Goal: Check status: Check status

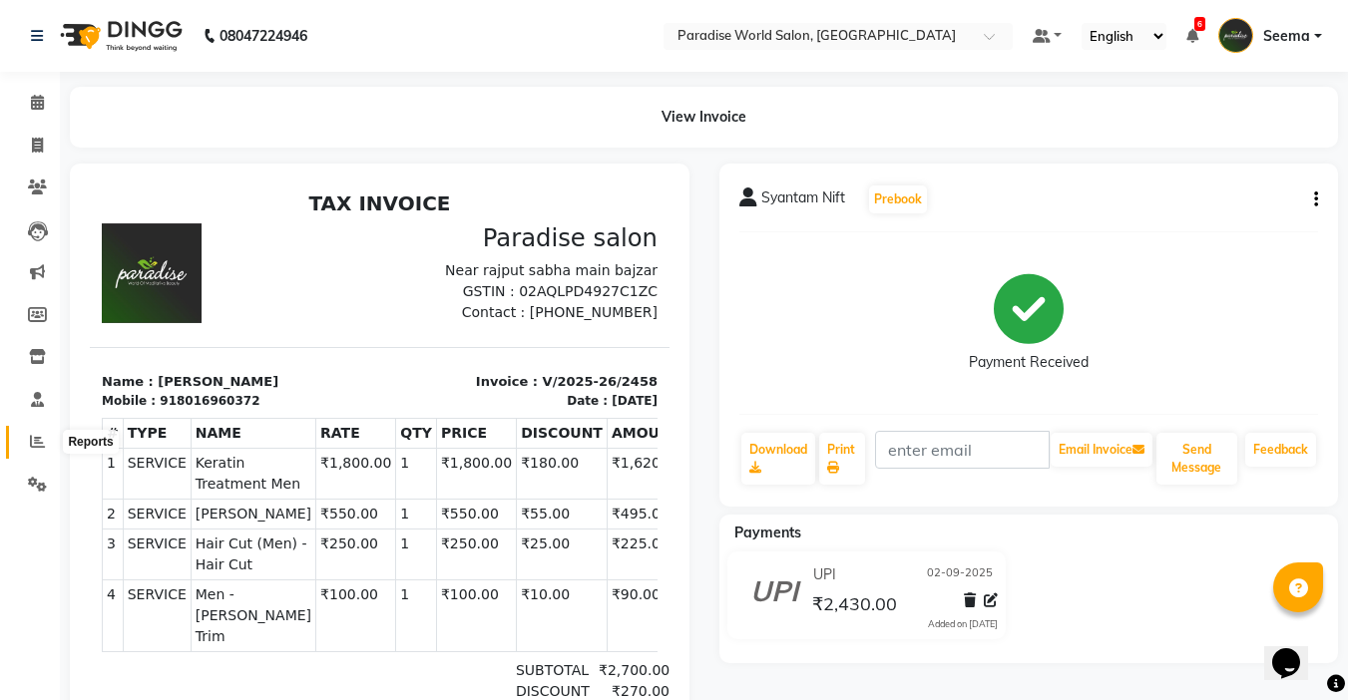
click at [39, 445] on icon at bounding box center [37, 441] width 15 height 15
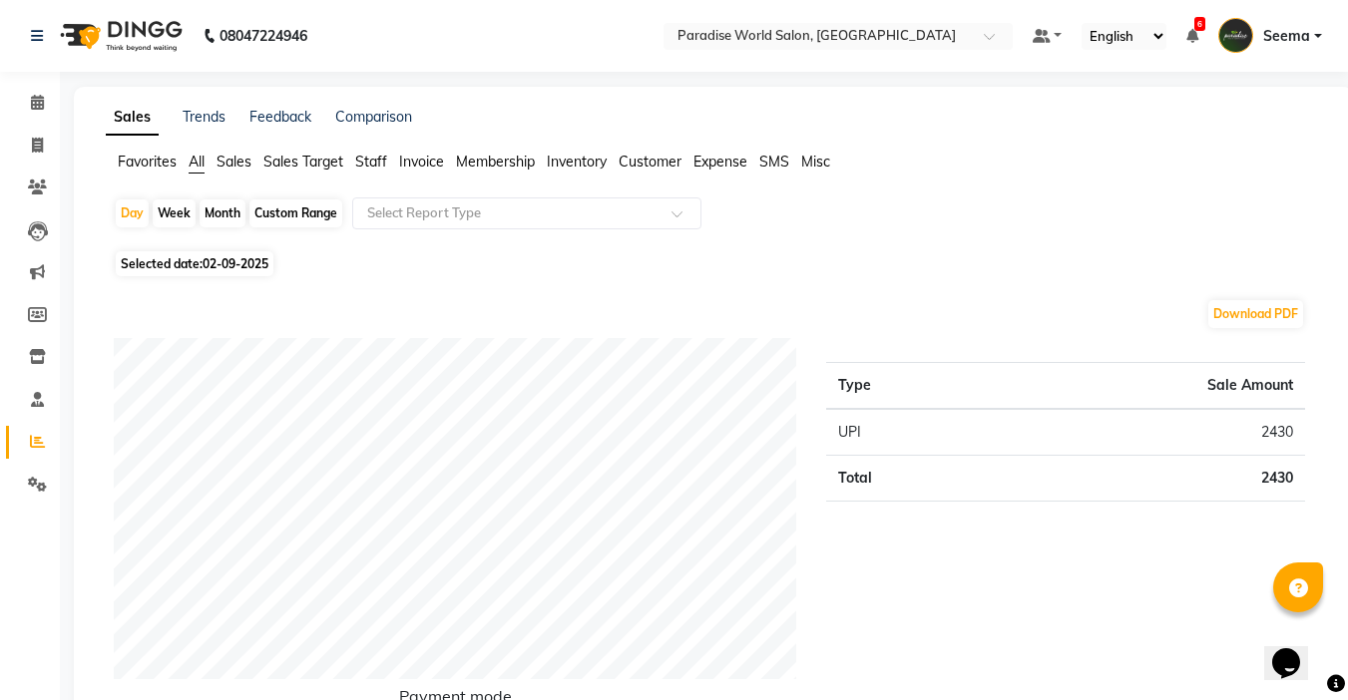
click at [308, 218] on div "Custom Range" at bounding box center [295, 214] width 93 height 28
select select "9"
select select "2025"
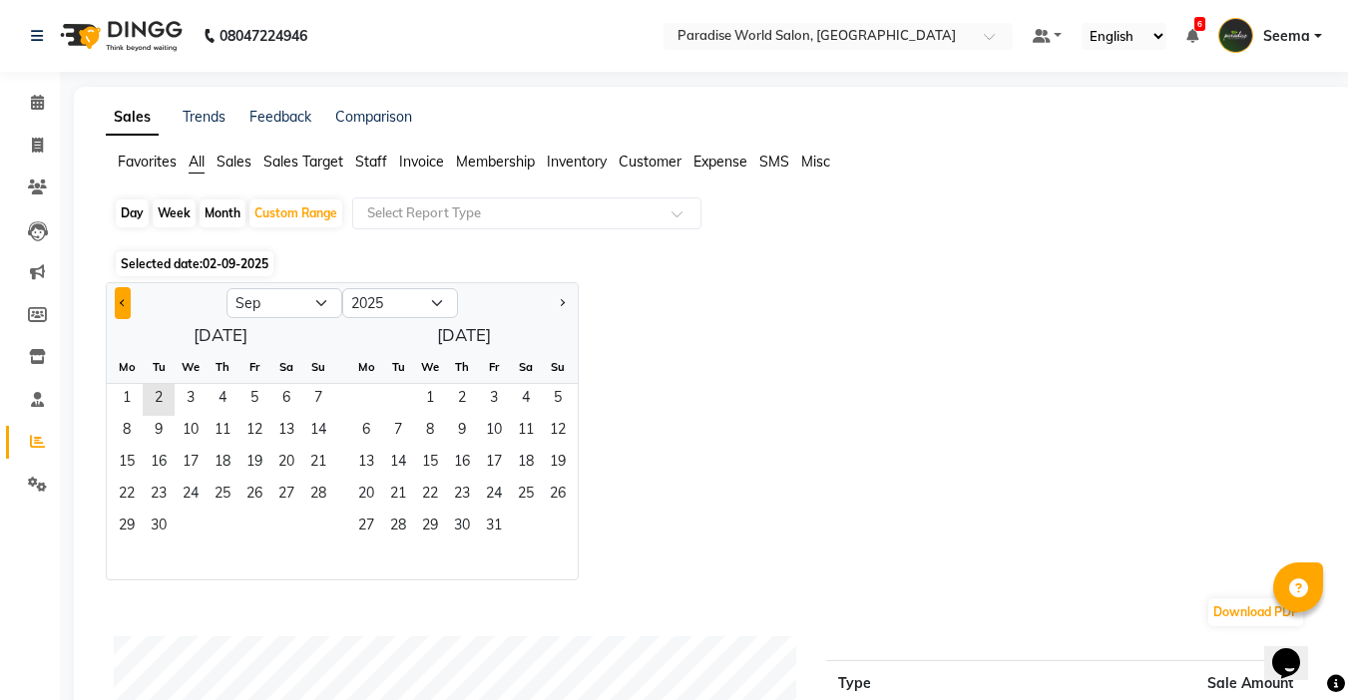
click at [121, 299] on button "Previous month" at bounding box center [123, 303] width 16 height 32
select select "8"
click at [243, 394] on span "1" at bounding box center [254, 400] width 32 height 32
click at [329, 524] on span "31" at bounding box center [318, 528] width 32 height 32
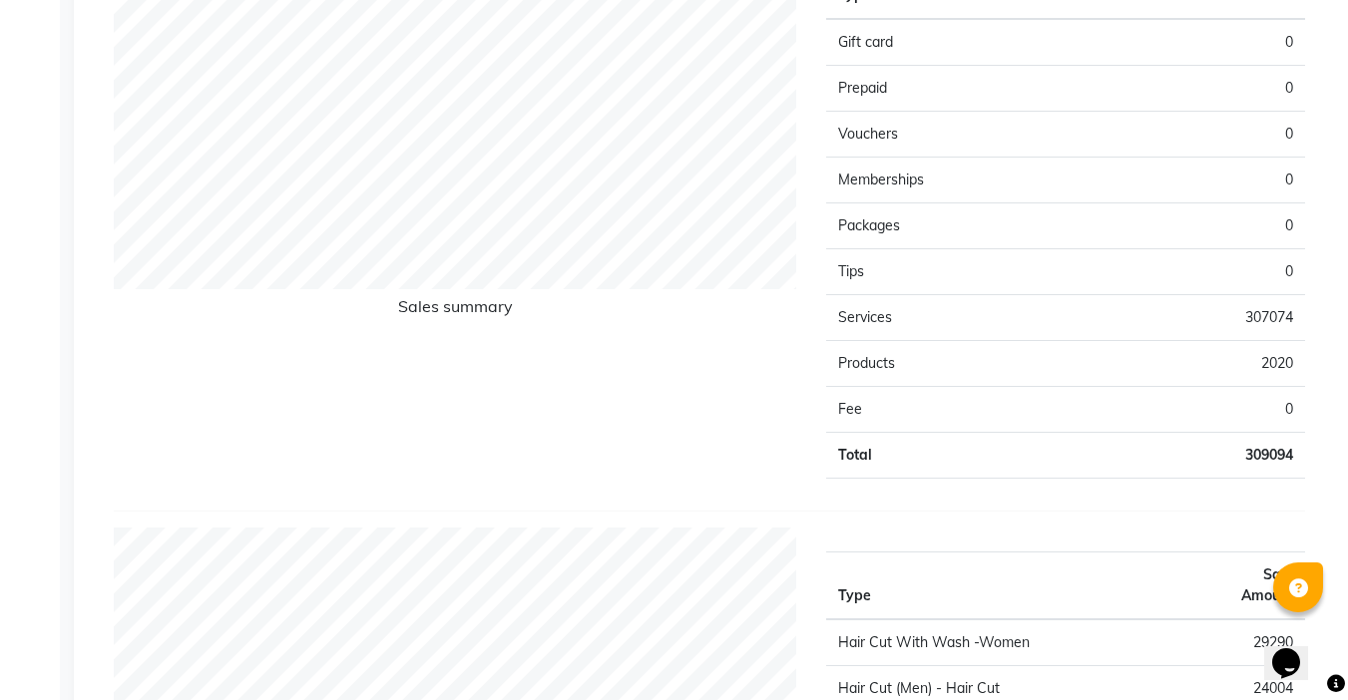
scroll to position [1503, 0]
